Goal: Task Accomplishment & Management: Use online tool/utility

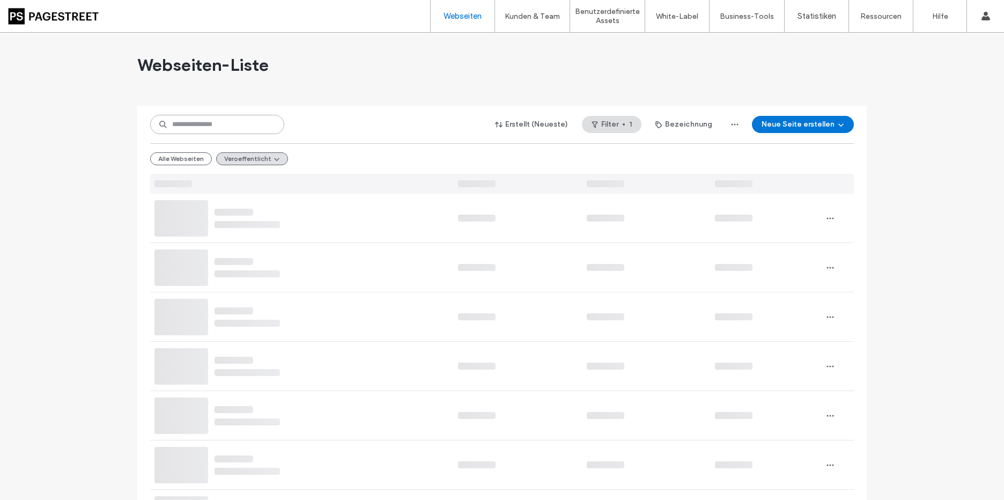
click at [253, 129] on input at bounding box center [217, 124] width 134 height 19
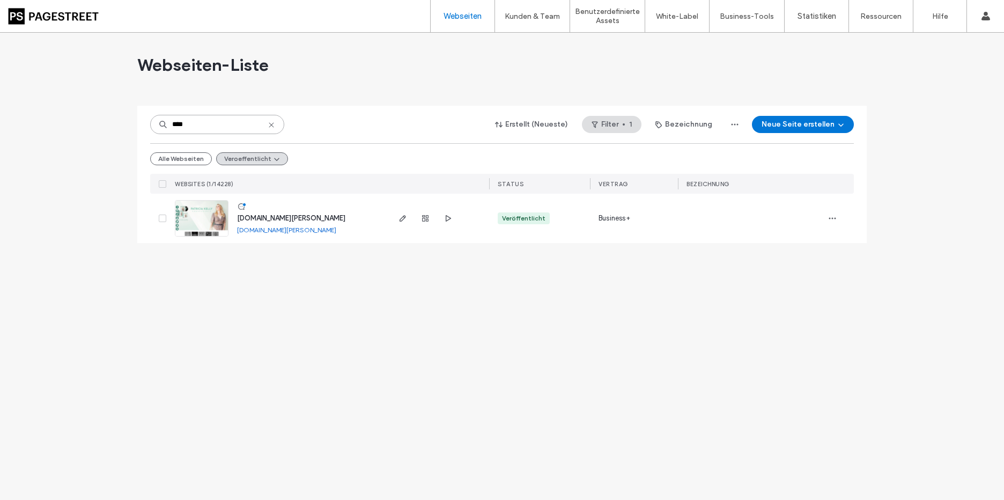
type input "****"
click at [282, 216] on span "www.patricia-kelly.com" at bounding box center [291, 218] width 108 height 8
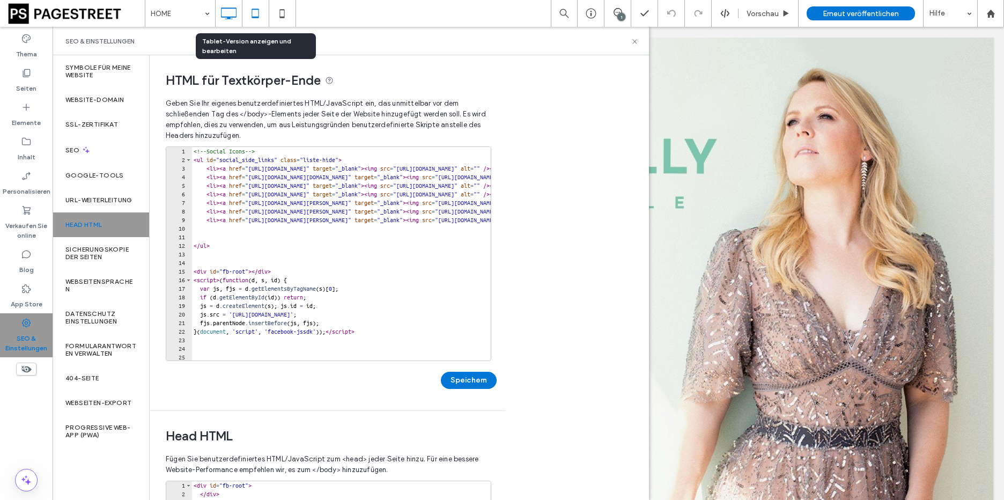
click at [255, 14] on icon at bounding box center [255, 13] width 21 height 21
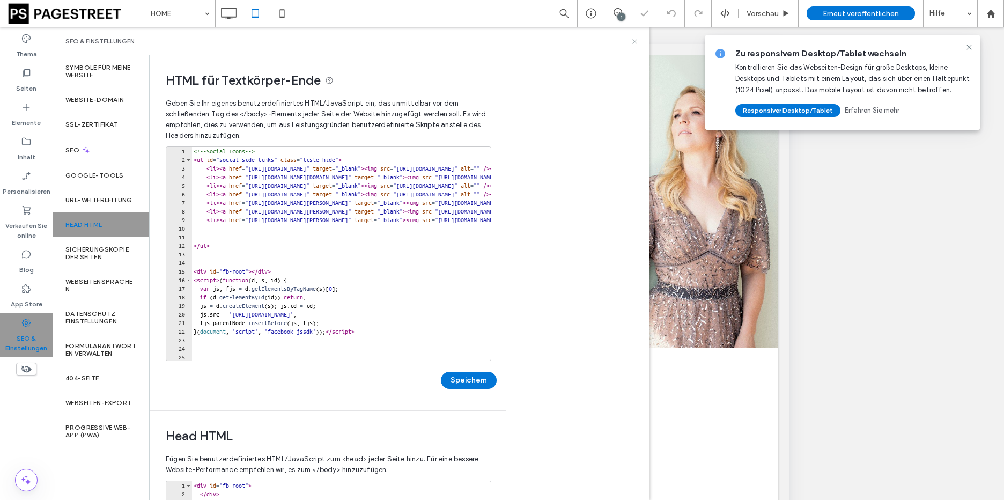
click at [636, 43] on icon at bounding box center [635, 42] width 8 height 8
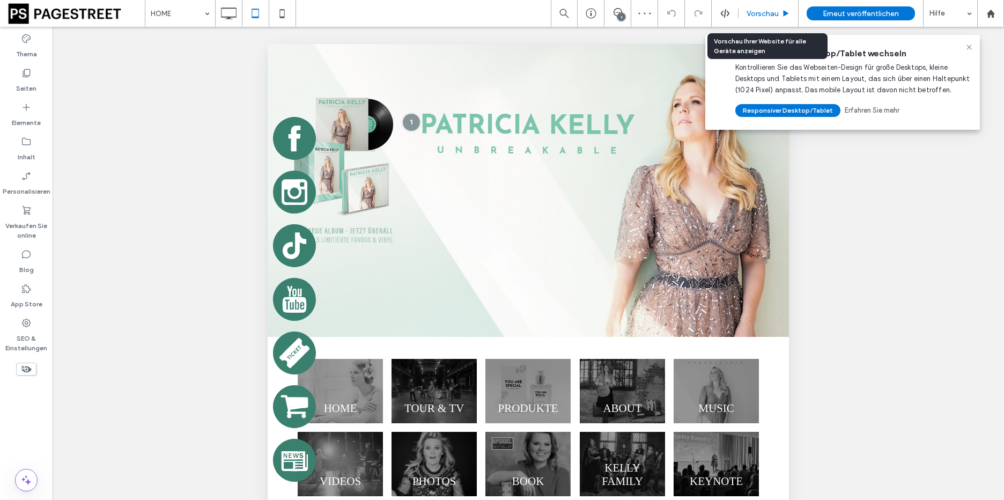
click at [773, 14] on span "Vorschau" at bounding box center [763, 13] width 32 height 9
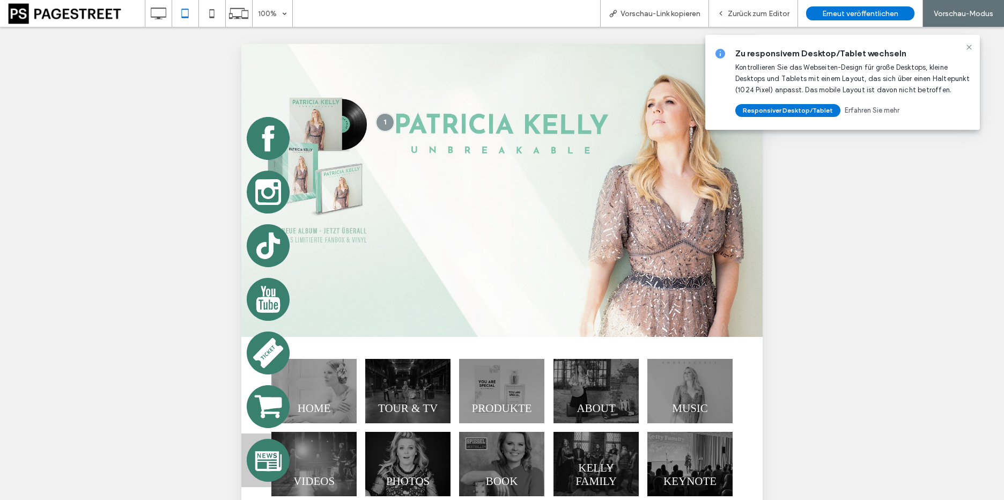
click at [276, 463] on img at bounding box center [268, 460] width 54 height 54
click at [209, 20] on icon at bounding box center [211, 13] width 21 height 21
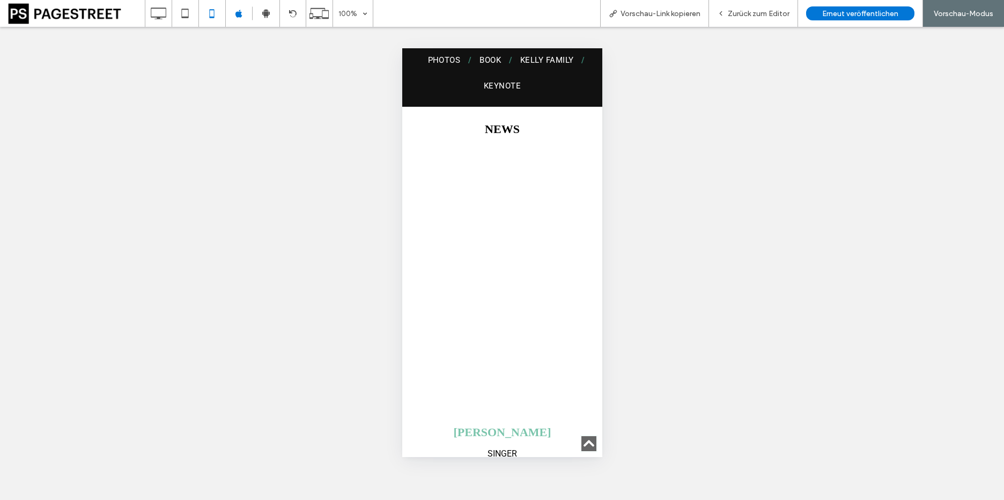
scroll to position [219, 0]
click at [190, 18] on icon at bounding box center [184, 13] width 21 height 21
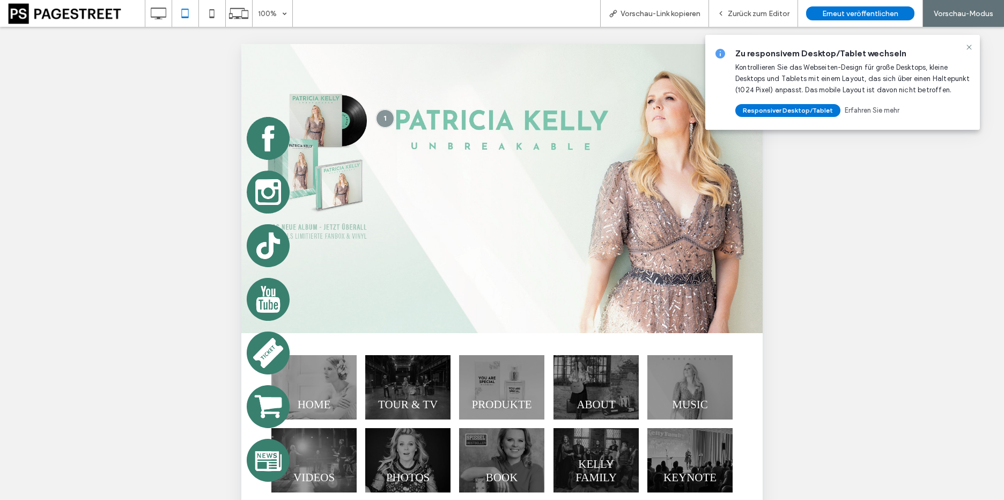
scroll to position [0, 0]
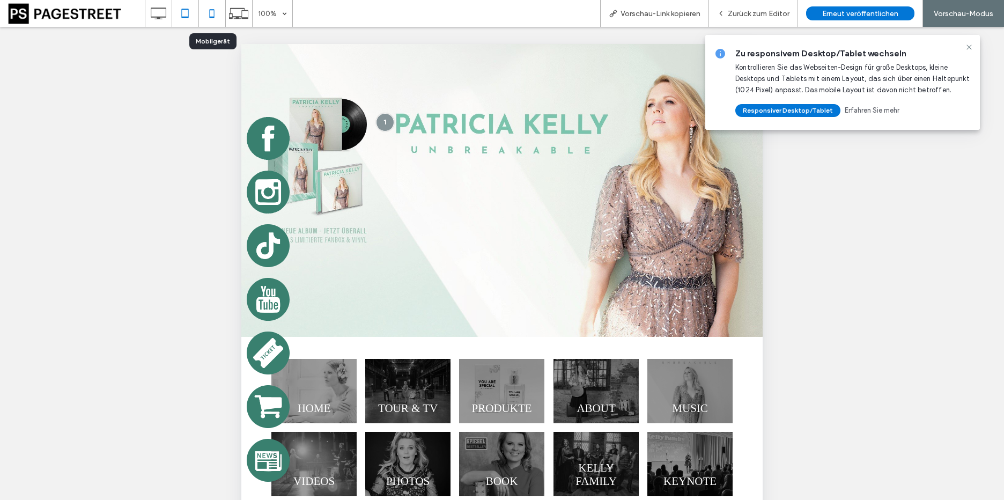
click at [215, 16] on icon at bounding box center [211, 13] width 21 height 21
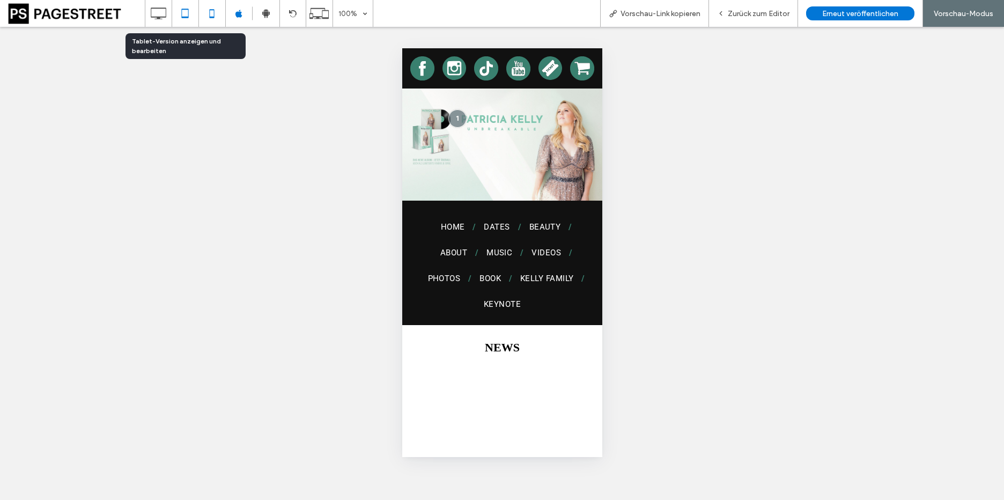
click at [184, 18] on icon at bounding box center [184, 13] width 21 height 21
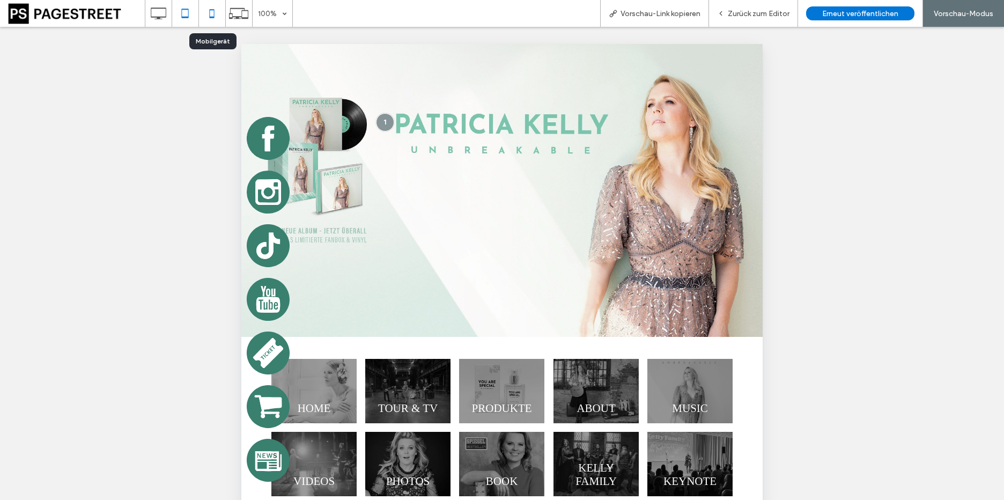
click at [215, 12] on icon at bounding box center [211, 13] width 21 height 21
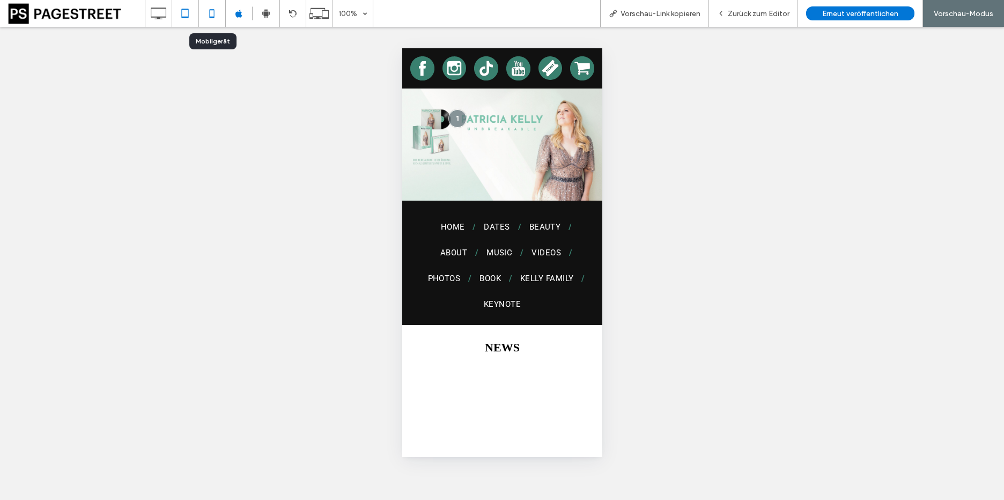
click at [196, 13] on div at bounding box center [185, 13] width 26 height 21
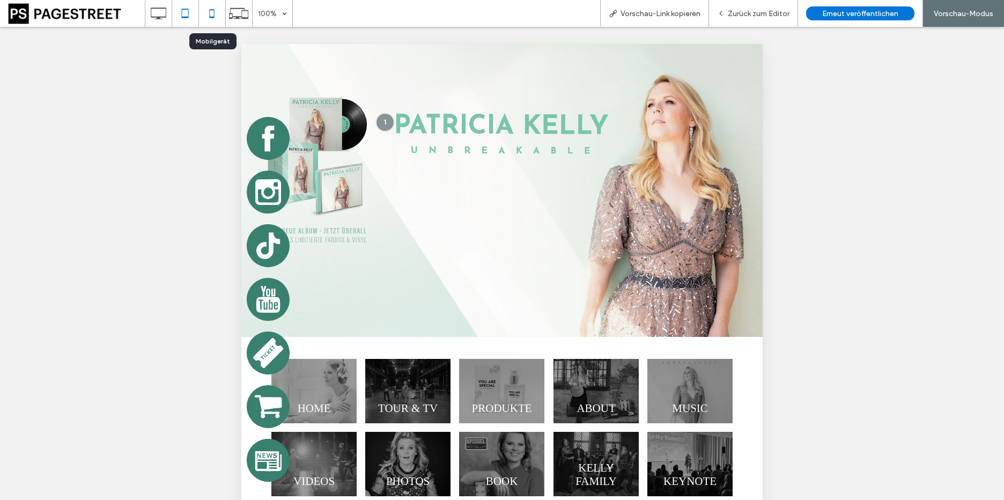
click at [209, 16] on use at bounding box center [211, 13] width 5 height 9
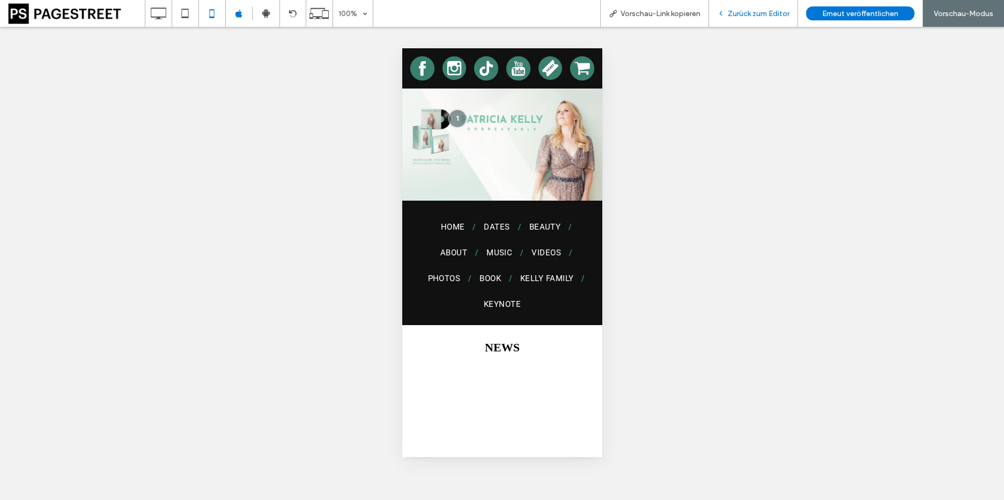
click at [741, 16] on span "Zurück zum Editor" at bounding box center [759, 13] width 62 height 9
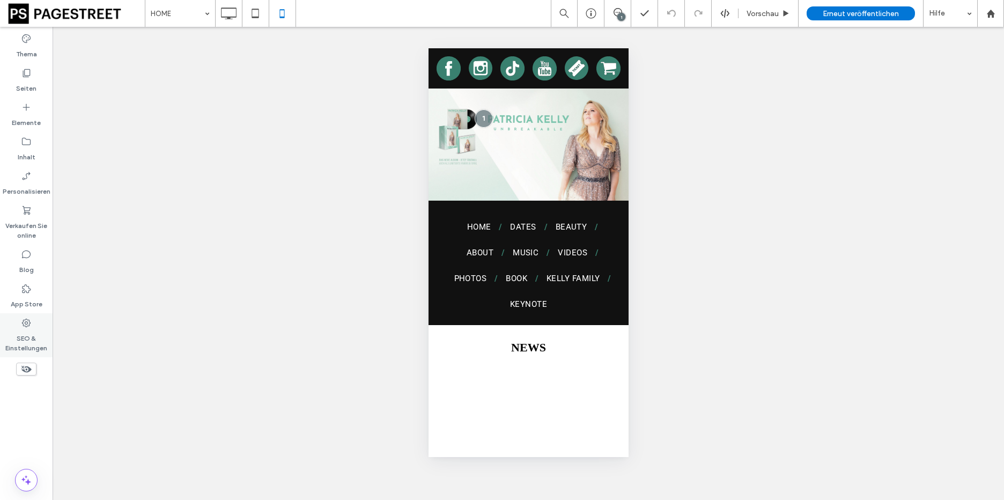
click at [28, 331] on label "SEO & Einstellungen" at bounding box center [26, 340] width 53 height 25
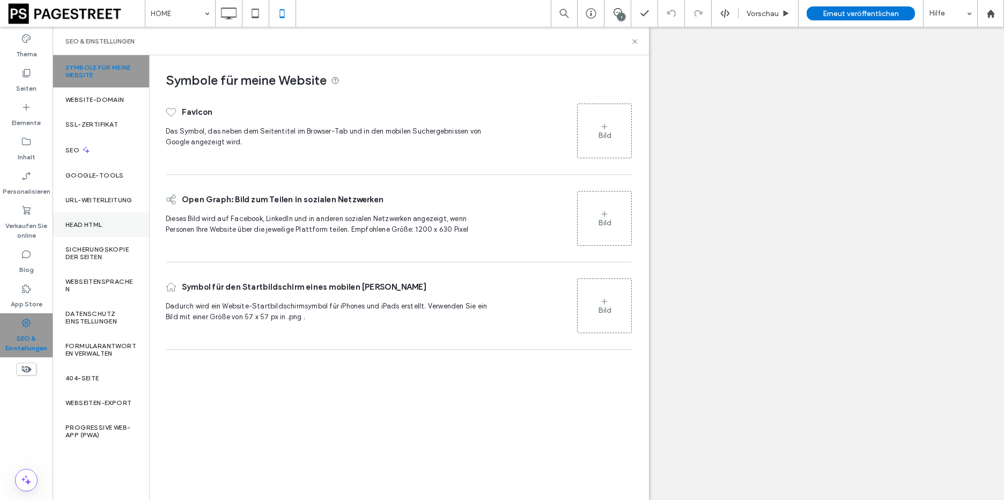
click at [116, 226] on div "Head HTML" at bounding box center [101, 224] width 97 height 25
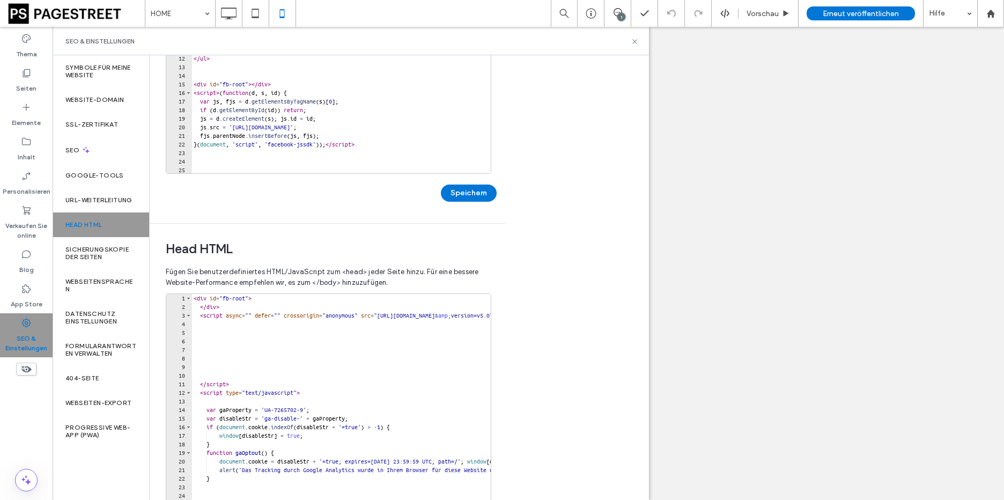
scroll to position [246, 0]
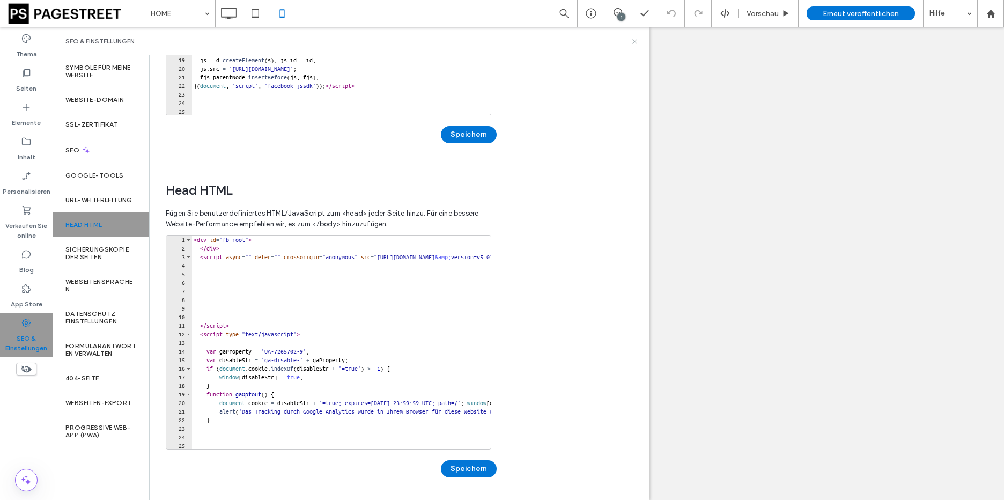
click at [636, 40] on icon at bounding box center [635, 42] width 8 height 8
